Goal: Navigation & Orientation: Find specific page/section

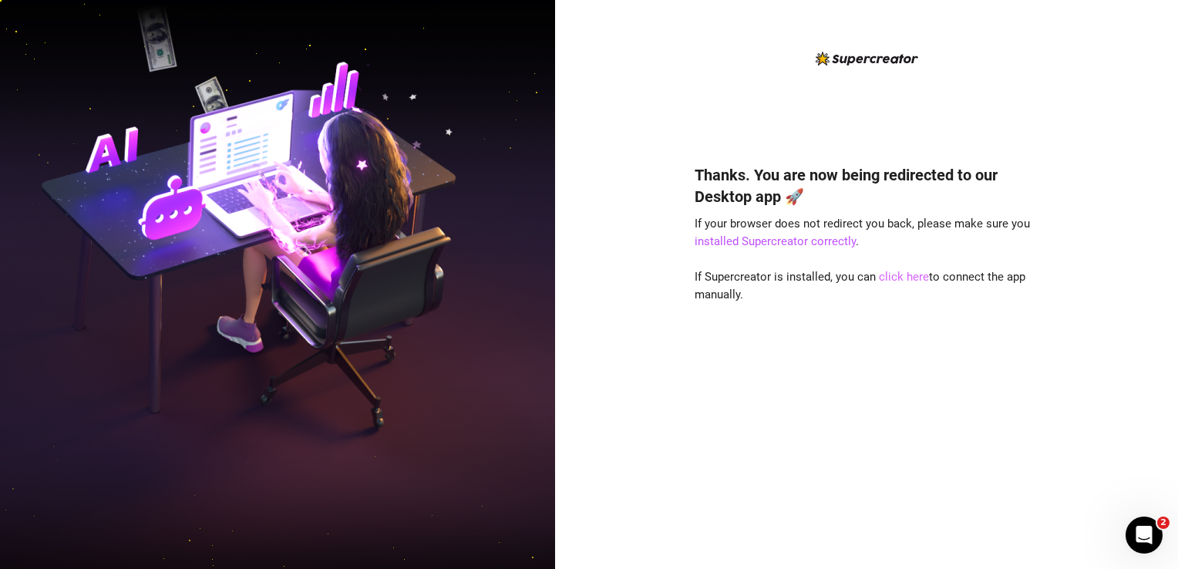
click at [893, 279] on link "click here" at bounding box center [904, 277] width 50 height 14
click at [892, 280] on link "click here" at bounding box center [904, 277] width 50 height 14
